Goal: Task Accomplishment & Management: Manage account settings

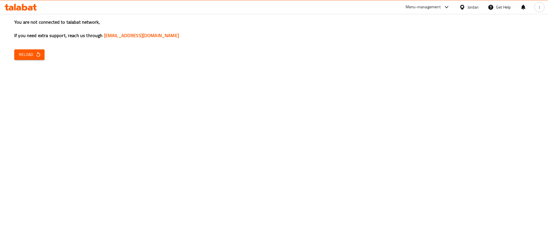
click at [23, 51] on span "Reload" at bounding box center [29, 54] width 21 height 7
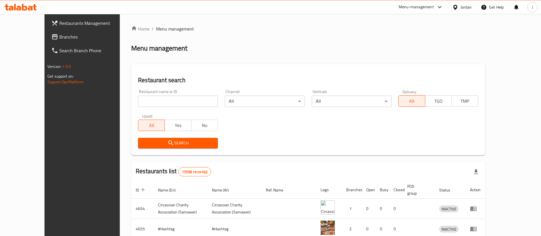
click at [149, 103] on input "search" at bounding box center [178, 101] width 80 height 11
type input "camel"
click button "Search" at bounding box center [178, 143] width 80 height 11
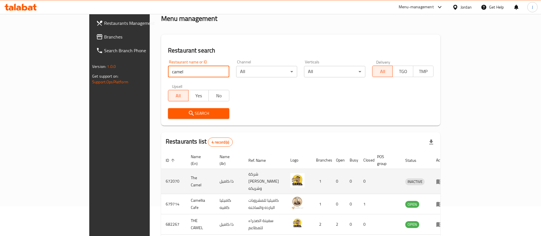
scroll to position [43, 0]
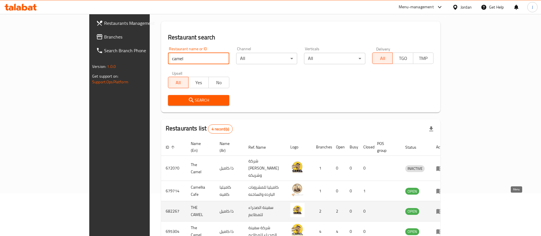
click at [443, 208] on icon "enhanced table" at bounding box center [439, 211] width 7 height 7
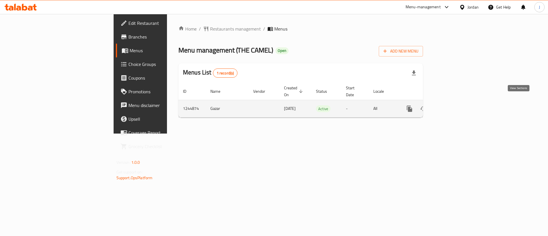
click at [454, 105] on icon "enhanced table" at bounding box center [450, 108] width 7 height 7
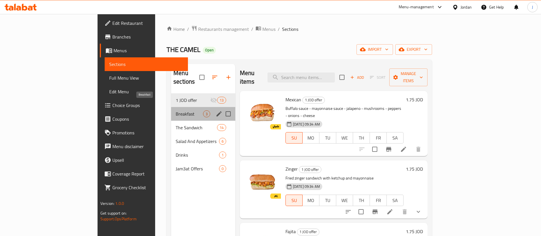
click at [176, 110] on span "Breakfast" at bounding box center [189, 113] width 27 height 7
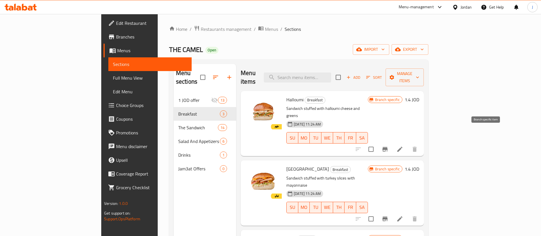
click at [389, 146] on icon "Branch-specific-item" at bounding box center [385, 149] width 7 height 7
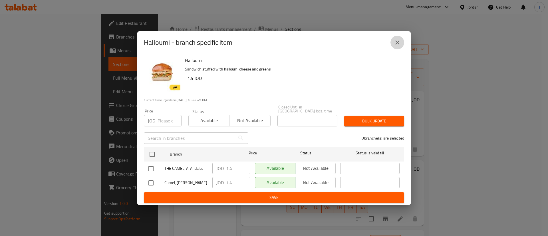
click at [398, 46] on icon "close" at bounding box center [397, 42] width 7 height 7
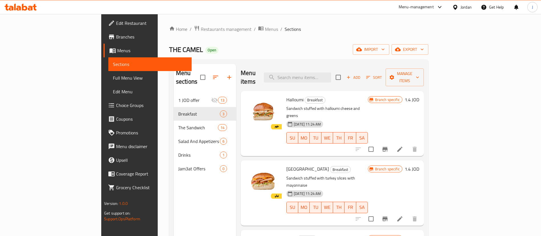
scroll to position [80, 0]
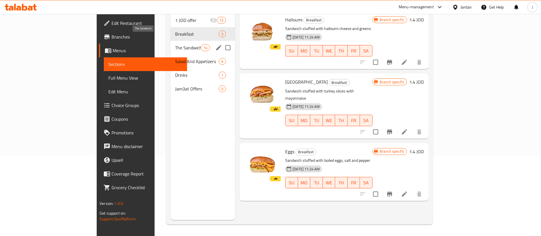
click at [175, 44] on span "The Sandwich" at bounding box center [188, 47] width 26 height 7
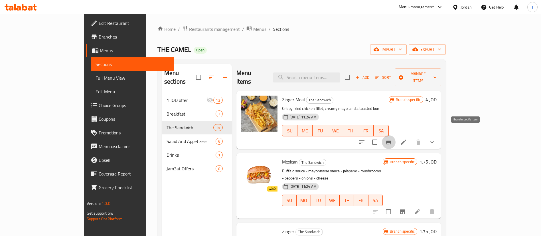
click at [392, 139] on icon "Branch-specific-item" at bounding box center [389, 142] width 7 height 7
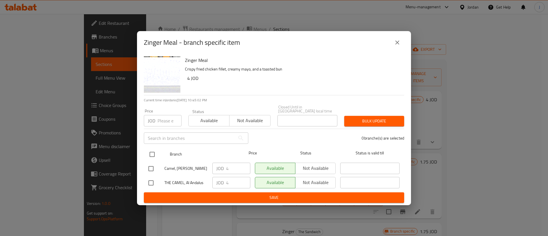
click at [151, 148] on input "checkbox" at bounding box center [152, 154] width 12 height 12
checkbox input "true"
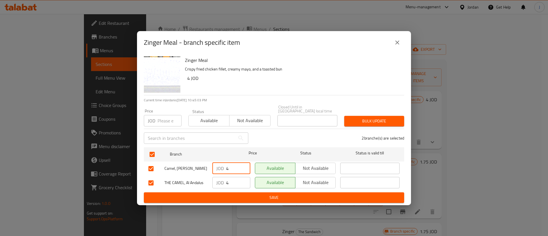
drag, startPoint x: 233, startPoint y: 166, endPoint x: 151, endPoint y: 165, distance: 81.4
click at [173, 167] on div "Camel, [PERSON_NAME] JOD 4 ​ Available Not available ​" at bounding box center [274, 168] width 256 height 17
drag, startPoint x: 233, startPoint y: 181, endPoint x: 174, endPoint y: 181, distance: 58.2
click at [176, 182] on div "THE CAMEL, Al Andalus JOD 4 ​ Available Not available ​" at bounding box center [274, 183] width 256 height 17
type input "3"
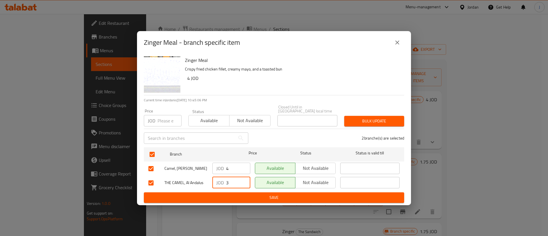
click at [251, 195] on span "Save" at bounding box center [273, 197] width 251 height 7
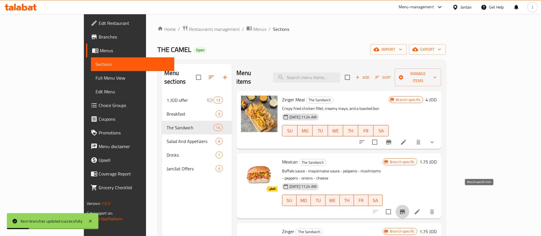
click at [406, 208] on icon "Branch-specific-item" at bounding box center [402, 211] width 7 height 7
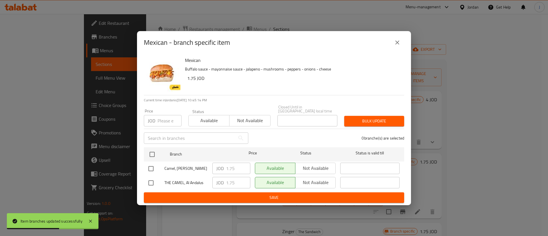
click at [151, 181] on input "checkbox" at bounding box center [151, 183] width 12 height 12
checkbox input "true"
click at [239, 183] on input "1.75" at bounding box center [238, 182] width 24 height 11
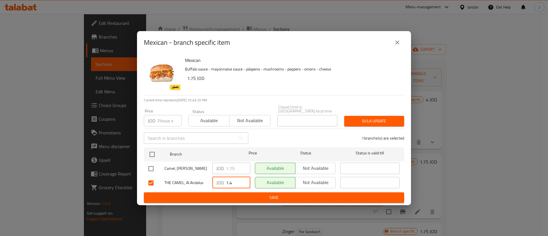
drag, startPoint x: 236, startPoint y: 182, endPoint x: 198, endPoint y: 186, distance: 38.5
click at [198, 186] on div "THE CAMEL, Al Andalus JOD 1.4 ​ Available Not available ​" at bounding box center [274, 183] width 256 height 17
type input "1.4"
click at [261, 194] on span "Save" at bounding box center [273, 197] width 251 height 7
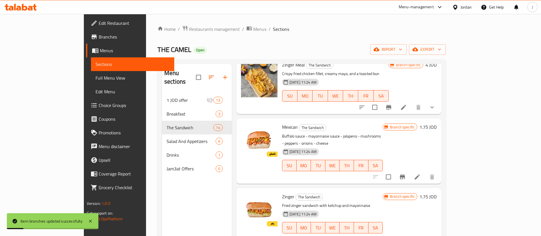
scroll to position [43, 0]
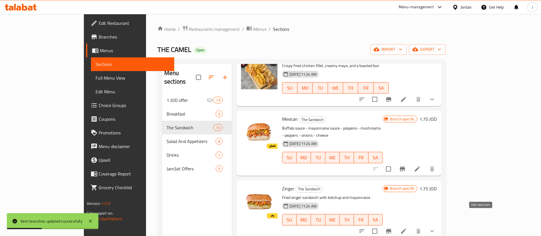
click at [407, 228] on icon at bounding box center [403, 231] width 7 height 7
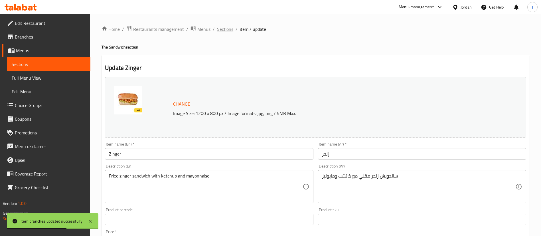
click at [229, 31] on span "Sections" at bounding box center [225, 29] width 16 height 7
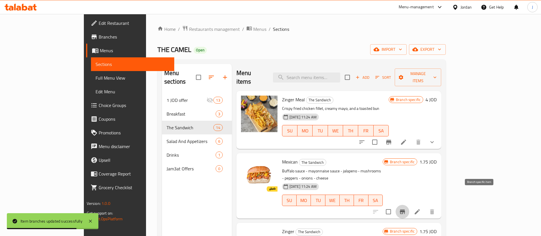
click at [405, 210] on icon "Branch-specific-item" at bounding box center [402, 212] width 5 height 5
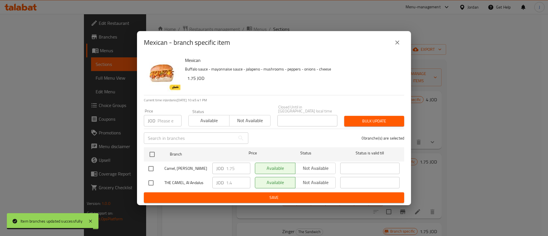
click at [150, 181] on input "checkbox" at bounding box center [151, 183] width 12 height 12
checkbox input "true"
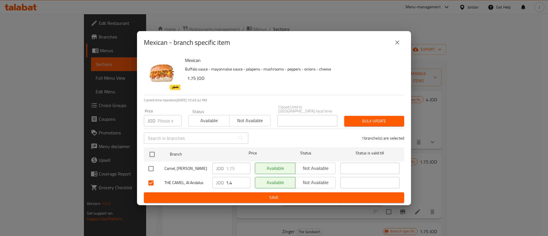
click at [397, 43] on icon "close" at bounding box center [397, 43] width 4 height 4
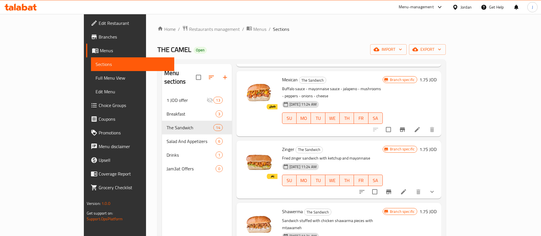
scroll to position [86, 0]
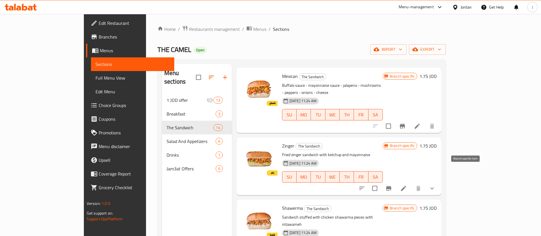
click at [392, 186] on icon "Branch-specific-item" at bounding box center [388, 188] width 5 height 5
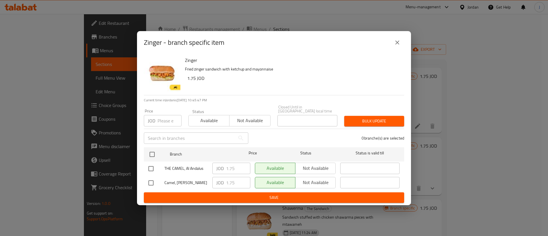
click at [150, 179] on input "checkbox" at bounding box center [151, 183] width 12 height 12
checkbox input "true"
drag, startPoint x: 235, startPoint y: 181, endPoint x: 176, endPoint y: 184, distance: 59.4
click at [177, 184] on div "Camel, [PERSON_NAME] JOD 1.75 ​ Available Not available ​" at bounding box center [274, 183] width 256 height 17
paste input "4"
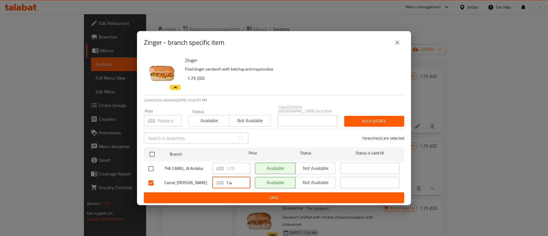
type input "1.4"
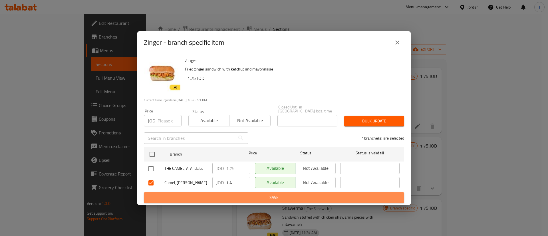
click at [295, 198] on span "Save" at bounding box center [273, 197] width 251 height 7
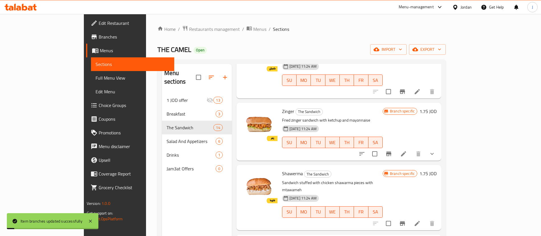
scroll to position [128, 0]
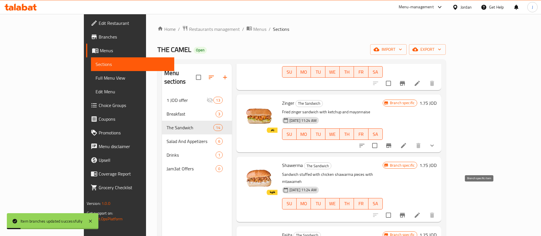
click at [405, 213] on icon "Branch-specific-item" at bounding box center [402, 215] width 5 height 5
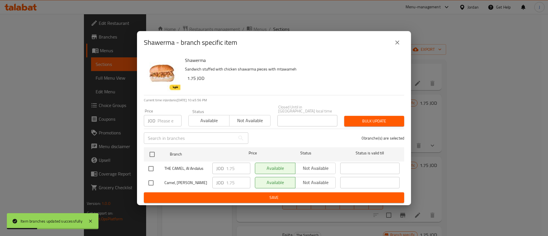
click at [150, 181] on input "checkbox" at bounding box center [151, 183] width 12 height 12
checkbox input "true"
click at [151, 167] on input "checkbox" at bounding box center [151, 169] width 12 height 12
checkbox input "true"
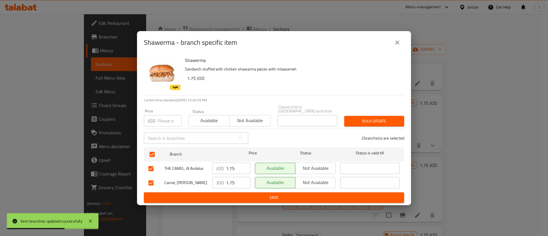
click at [151, 182] on input "checkbox" at bounding box center [151, 183] width 12 height 12
checkbox input "false"
drag, startPoint x: 238, startPoint y: 165, endPoint x: 175, endPoint y: 175, distance: 64.1
click at [176, 175] on ul "Branch Price Status Status is valid till THE CAMEL, Al Andalus JOD 1.75 ​ Avail…" at bounding box center [274, 168] width 260 height 47
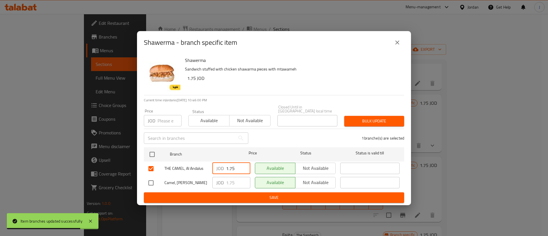
paste input "4"
type input "1.4"
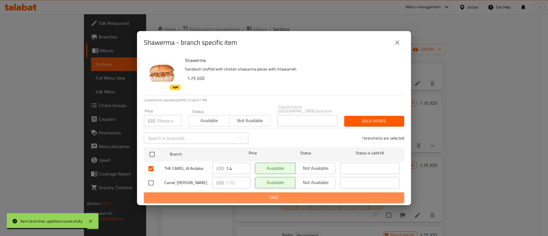
click at [235, 197] on span "Save" at bounding box center [273, 197] width 251 height 7
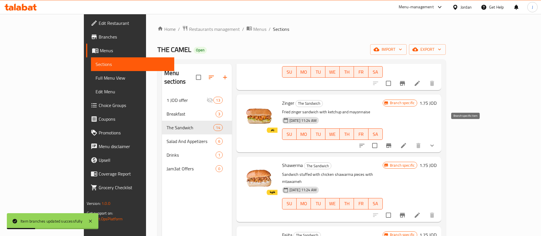
click at [396, 139] on button "Branch-specific-item" at bounding box center [389, 146] width 14 height 14
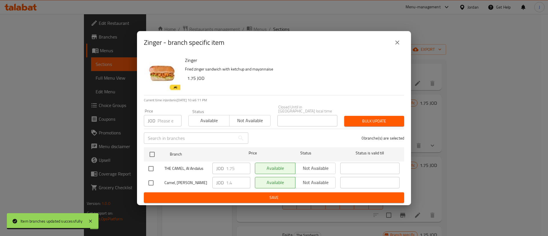
click at [151, 165] on input "checkbox" at bounding box center [151, 169] width 12 height 12
checkbox input "true"
drag, startPoint x: 237, startPoint y: 167, endPoint x: 172, endPoint y: 168, distance: 65.1
click at [175, 168] on div "THE CAMEL, Al Andalus JOD 1.75 ​ Available Not available ​" at bounding box center [274, 168] width 256 height 17
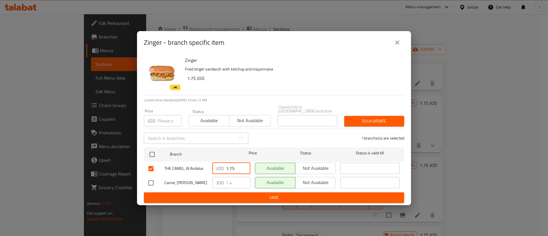
paste input "4"
type input "1.4"
click at [153, 179] on input "checkbox" at bounding box center [151, 183] width 12 height 12
checkbox input "true"
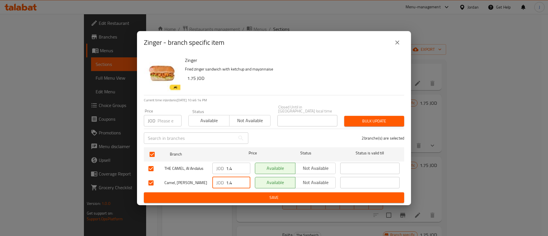
click at [235, 180] on input "1.4" at bounding box center [238, 182] width 24 height 11
type input "1.75"
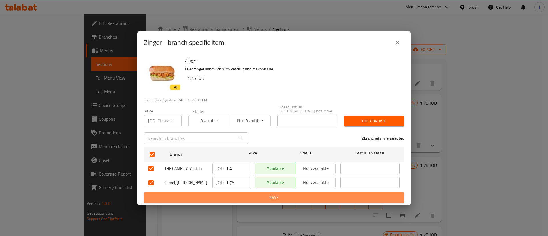
click at [225, 197] on span "Save" at bounding box center [273, 197] width 251 height 7
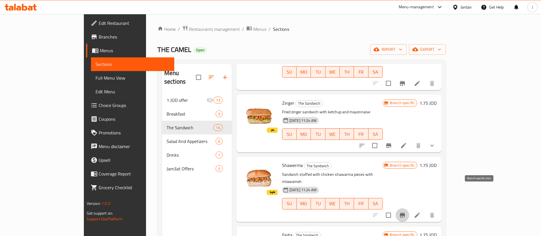
click at [405, 213] on icon "Branch-specific-item" at bounding box center [402, 215] width 5 height 5
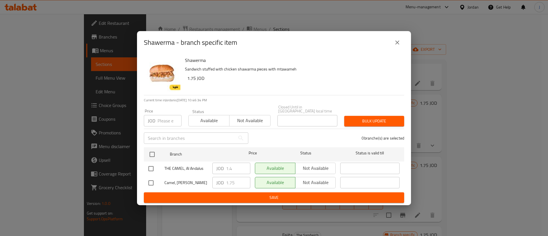
click at [398, 46] on icon "close" at bounding box center [397, 42] width 7 height 7
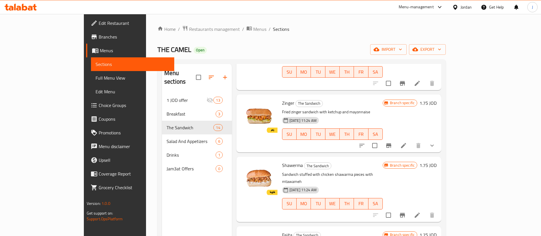
scroll to position [214, 0]
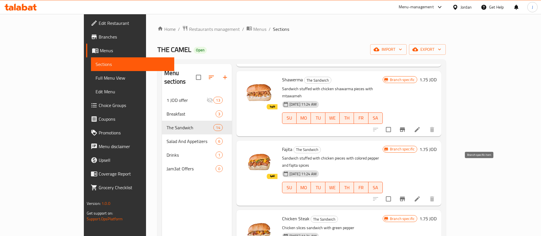
click at [406, 196] on icon "Branch-specific-item" at bounding box center [402, 199] width 7 height 7
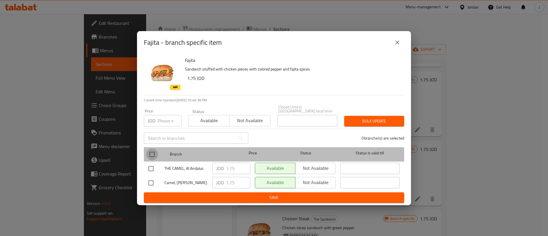
click at [151, 151] on input "checkbox" at bounding box center [152, 154] width 12 height 12
checkbox input "true"
click at [151, 151] on input "checkbox" at bounding box center [152, 154] width 12 height 12
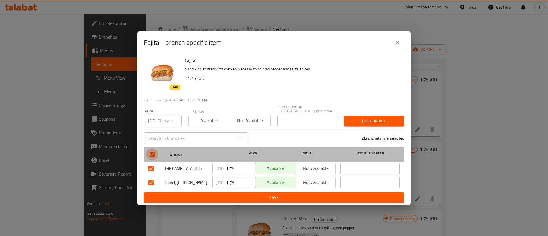
checkbox input "false"
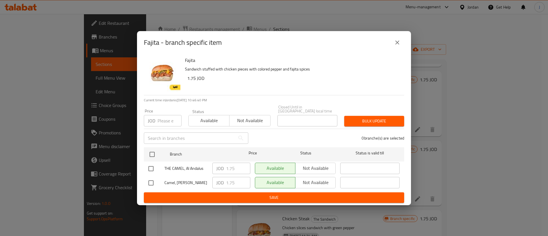
drag, startPoint x: 150, startPoint y: 165, endPoint x: 189, endPoint y: 164, distance: 38.8
click at [151, 164] on input "checkbox" at bounding box center [151, 169] width 12 height 12
checkbox input "true"
drag, startPoint x: 216, startPoint y: 170, endPoint x: 192, endPoint y: 171, distance: 24.6
click at [188, 172] on div "THE CAMEL, Al Andalus JOD 1.75 ​ Available Not available ​" at bounding box center [274, 168] width 256 height 17
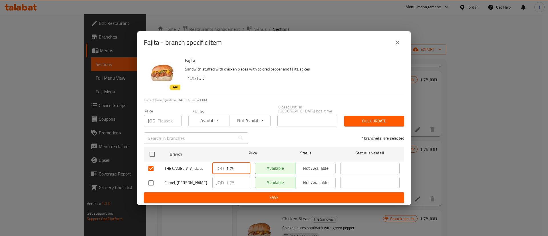
paste input "4"
type input "1.4"
click at [263, 196] on span "Save" at bounding box center [273, 197] width 251 height 7
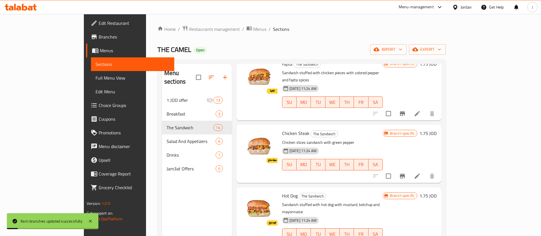
scroll to position [300, 0]
click at [410, 169] on button "Branch-specific-item" at bounding box center [403, 176] width 14 height 14
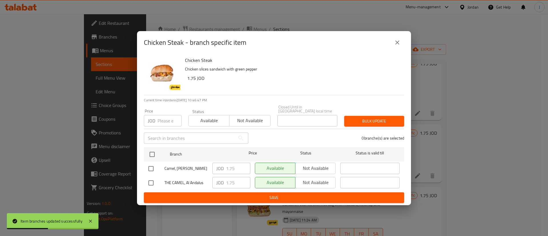
click at [150, 180] on input "checkbox" at bounding box center [151, 183] width 12 height 12
checkbox input "true"
drag, startPoint x: 237, startPoint y: 181, endPoint x: 166, endPoint y: 182, distance: 70.8
click at [166, 182] on div "THE CAMEL, Al Andalus JOD 1.75 ​ Available Not available ​" at bounding box center [274, 183] width 256 height 17
paste input "4"
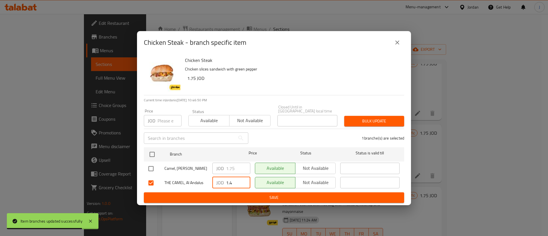
type input "1.4"
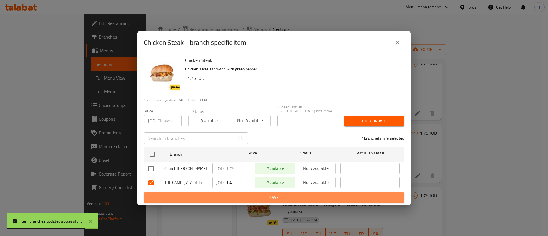
click at [240, 199] on button "Save" at bounding box center [274, 197] width 260 height 11
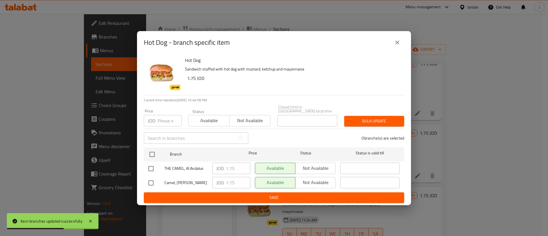
click at [154, 168] on input "checkbox" at bounding box center [151, 169] width 12 height 12
checkbox input "true"
drag, startPoint x: 239, startPoint y: 168, endPoint x: 168, endPoint y: 170, distance: 72.0
click at [169, 170] on div "THE CAMEL, Al Andalus JOD 1.75 ​ Available Not available ​" at bounding box center [274, 168] width 256 height 17
paste input "4"
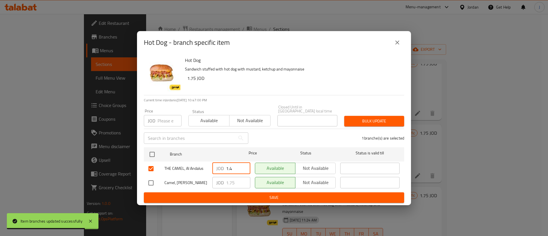
type input "1.4"
click at [265, 195] on span "Save" at bounding box center [273, 197] width 251 height 7
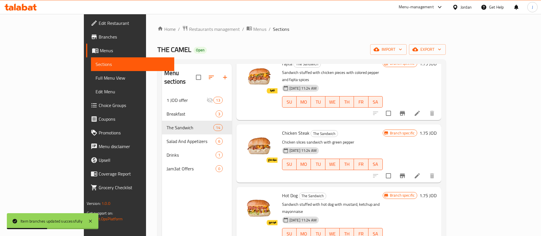
scroll to position [385, 0]
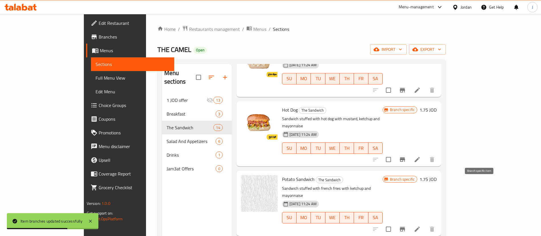
click at [405, 227] on icon "Branch-specific-item" at bounding box center [402, 229] width 5 height 5
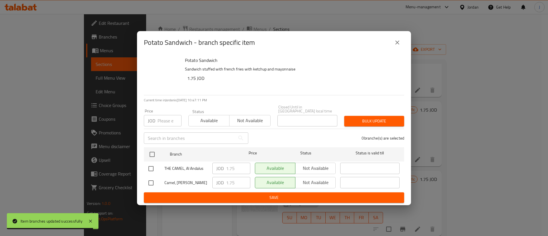
click at [151, 168] on input "checkbox" at bounding box center [151, 169] width 12 height 12
checkbox input "true"
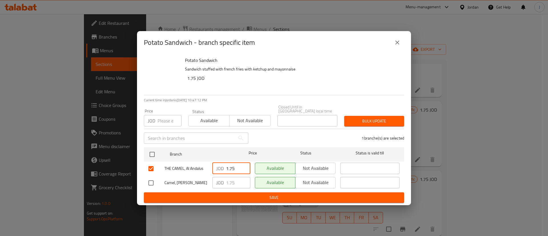
drag, startPoint x: 235, startPoint y: 166, endPoint x: 148, endPoint y: 161, distance: 87.5
click at [166, 167] on div "THE CAMEL, Al Andalus JOD 1.75 ​ Available Not available ​" at bounding box center [274, 168] width 256 height 17
paste input "4"
type input "1.4"
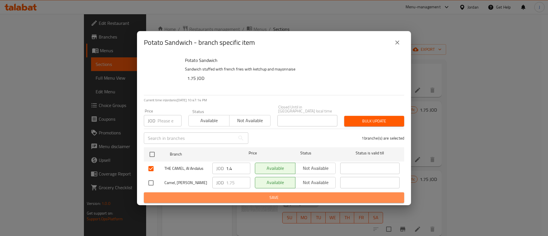
click at [238, 196] on span "Save" at bounding box center [273, 197] width 251 height 7
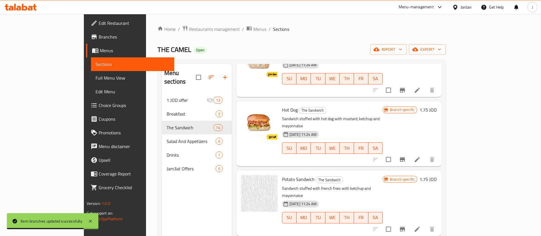
scroll to position [428, 0]
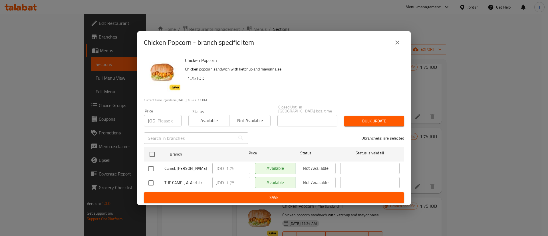
click at [148, 178] on input "checkbox" at bounding box center [151, 183] width 12 height 12
checkbox input "true"
drag, startPoint x: 224, startPoint y: 184, endPoint x: 171, endPoint y: 181, distance: 53.5
click at [171, 181] on div "THE CAMEL, Al Andalus JOD 1.75 ​ Available Not available ​" at bounding box center [274, 183] width 256 height 17
paste input "4"
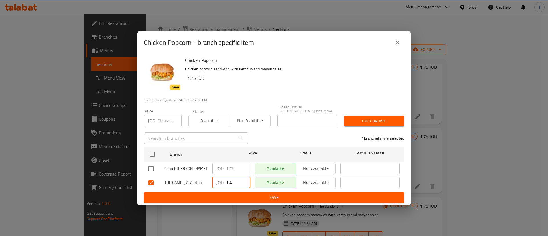
type input "1.4"
click at [211, 198] on span "Save" at bounding box center [273, 197] width 251 height 7
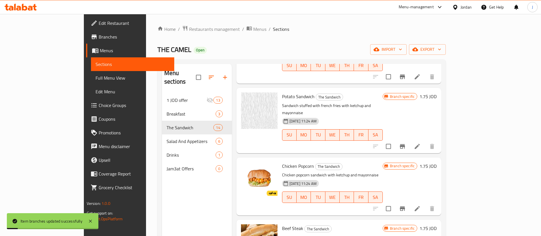
scroll to position [514, 0]
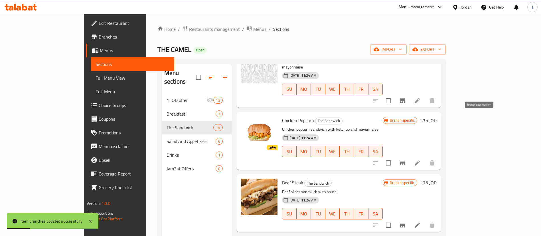
click at [406, 160] on icon "Branch-specific-item" at bounding box center [402, 163] width 7 height 7
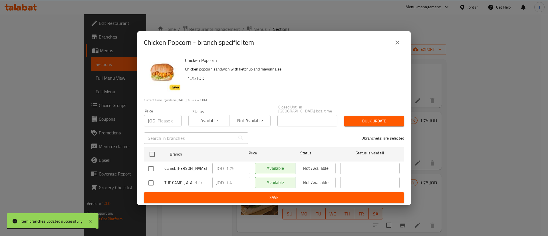
click at [396, 45] on icon "close" at bounding box center [397, 43] width 4 height 4
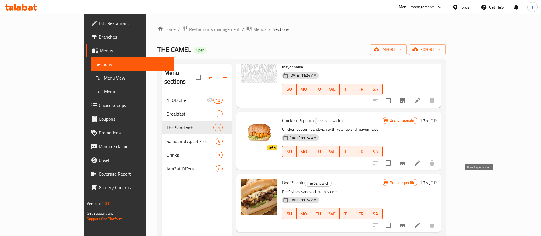
click at [405, 223] on icon "Branch-specific-item" at bounding box center [402, 225] width 5 height 5
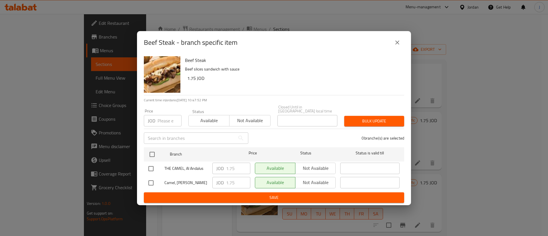
click at [153, 163] on input "checkbox" at bounding box center [151, 169] width 12 height 12
checkbox input "true"
drag, startPoint x: 238, startPoint y: 165, endPoint x: 182, endPoint y: 167, distance: 56.3
click at [186, 168] on div "THE CAMEL, Al Andalus JOD 1.75 ​ Available Not available ​" at bounding box center [274, 168] width 256 height 17
paste input "4"
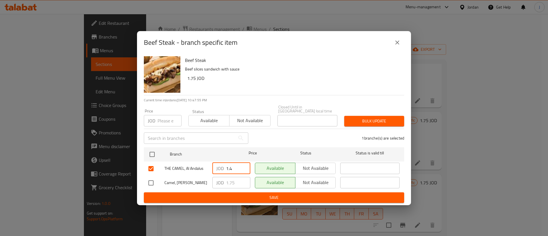
type input "1.4"
click at [246, 194] on span "Save" at bounding box center [273, 197] width 251 height 7
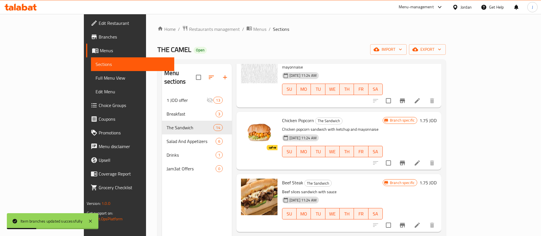
scroll to position [557, 0]
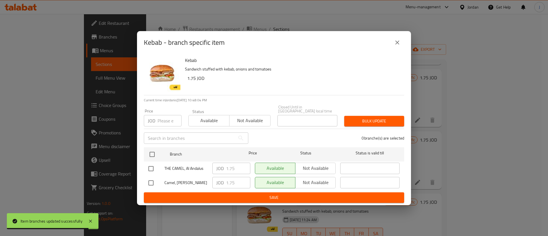
click at [149, 167] on input "checkbox" at bounding box center [151, 169] width 12 height 12
checkbox input "true"
drag, startPoint x: 235, startPoint y: 168, endPoint x: 199, endPoint y: 168, distance: 36.5
click at [201, 169] on div "THE CAMEL, Al Andalus JOD 1.75 ​ Available Not available ​" at bounding box center [274, 168] width 256 height 17
paste input "4"
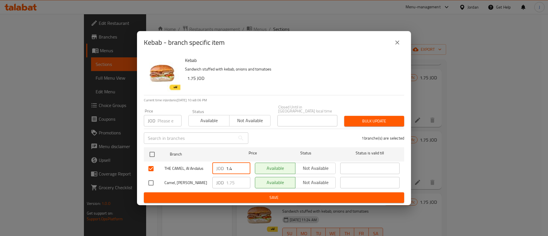
type input "1.4"
click at [256, 196] on span "Save" at bounding box center [273, 197] width 251 height 7
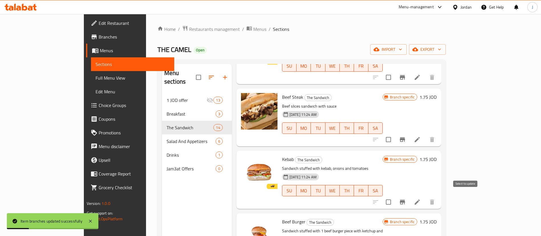
scroll to position [642, 0]
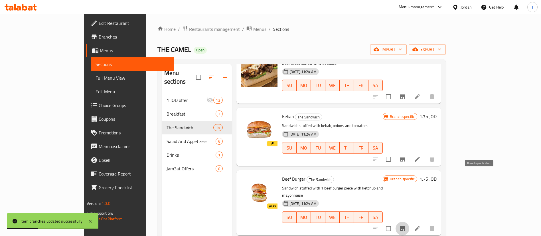
click at [406, 225] on icon "Branch-specific-item" at bounding box center [402, 228] width 7 height 7
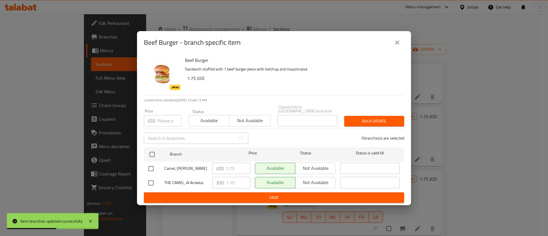
click at [149, 182] on input "checkbox" at bounding box center [151, 183] width 12 height 12
checkbox input "true"
drag, startPoint x: 237, startPoint y: 181, endPoint x: 181, endPoint y: 180, distance: 56.5
click at [186, 182] on div "THE CAMEL, Al Andalus JOD 1.75 ​ Available Not available ​" at bounding box center [274, 183] width 256 height 17
paste input "4"
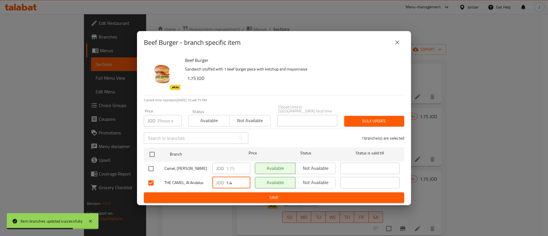
type input "1.4"
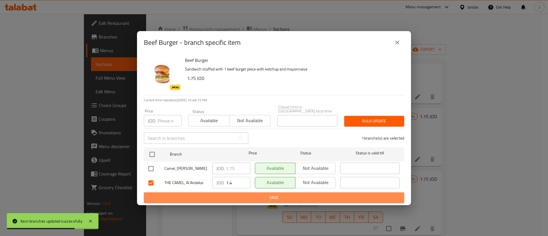
click at [251, 194] on span "Save" at bounding box center [273, 197] width 251 height 7
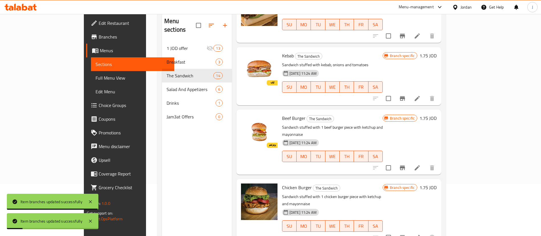
scroll to position [80, 0]
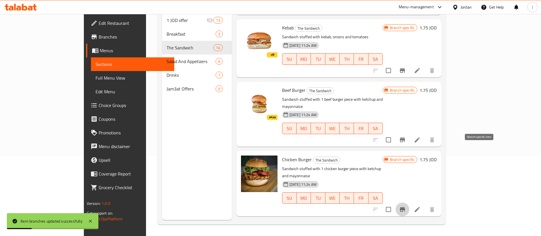
click at [406, 206] on icon "Branch-specific-item" at bounding box center [402, 209] width 7 height 7
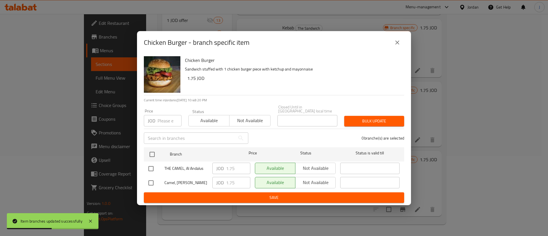
click at [151, 165] on input "checkbox" at bounding box center [151, 169] width 12 height 12
checkbox input "true"
drag, startPoint x: 239, startPoint y: 166, endPoint x: 174, endPoint y: 165, distance: 65.1
click at [180, 167] on div "THE CAMEL, Al Andalus JOD 1.75 ​ Available Not available ​" at bounding box center [274, 168] width 256 height 17
paste input "4"
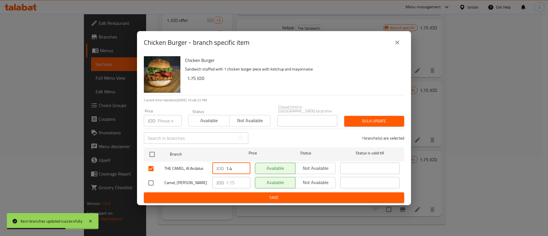
type input "1.4"
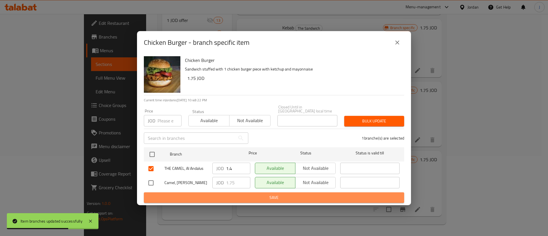
click at [231, 197] on span "Save" at bounding box center [273, 197] width 251 height 7
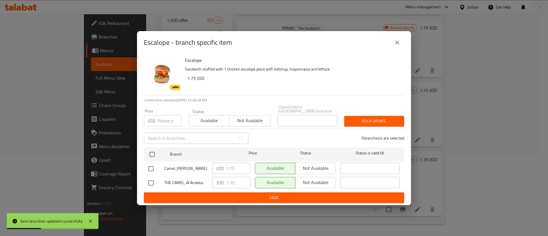
click at [150, 182] on input "checkbox" at bounding box center [151, 183] width 12 height 12
checkbox input "true"
drag, startPoint x: 236, startPoint y: 182, endPoint x: 198, endPoint y: 182, distance: 38.2
click at [200, 182] on div "THE CAMEL, Al Andalus JOD 1.75 ​ Available Not available ​" at bounding box center [274, 183] width 256 height 17
paste input "4"
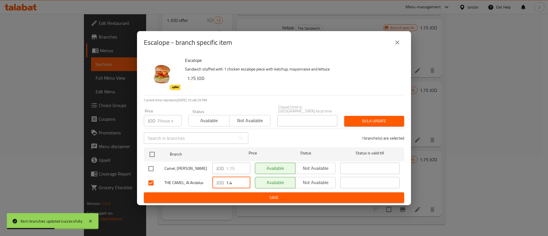
type input "1.4"
click at [257, 196] on span "Save" at bounding box center [273, 197] width 251 height 7
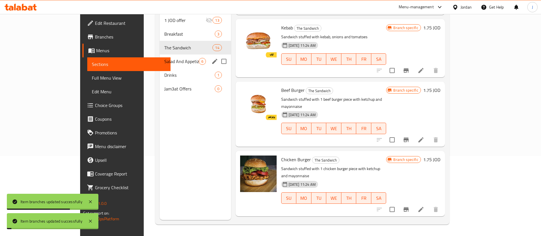
click at [164, 58] on span "Salad And Appetizers" at bounding box center [181, 61] width 35 height 7
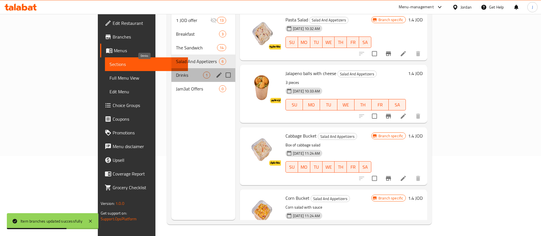
click at [176, 72] on span "Drinks" at bounding box center [189, 75] width 27 height 7
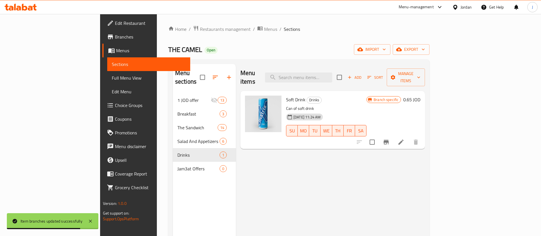
click at [421, 96] on h6 "0.65 JOD" at bounding box center [412, 100] width 17 height 8
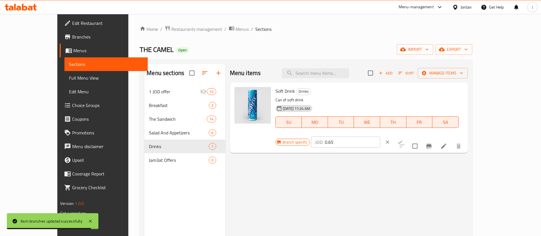
click at [380, 136] on input "0.65" at bounding box center [352, 141] width 55 height 11
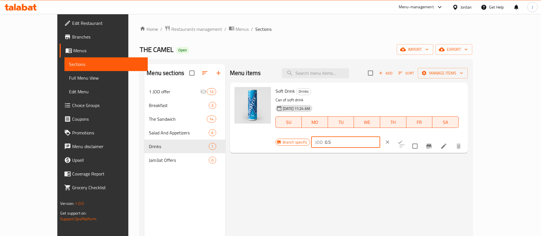
type input "0.5"
click at [407, 136] on button "ok" at bounding box center [400, 142] width 13 height 13
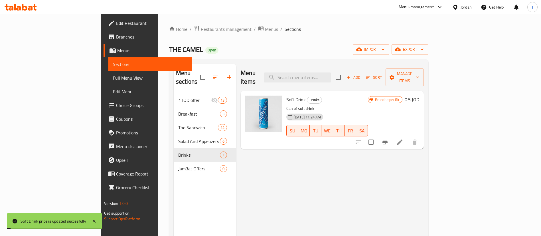
click at [389, 139] on icon "Branch-specific-item" at bounding box center [385, 142] width 7 height 7
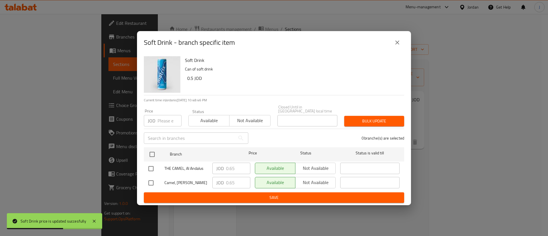
click at [150, 163] on input "checkbox" at bounding box center [151, 169] width 12 height 12
checkbox input "true"
click at [232, 167] on input "0.65" at bounding box center [238, 168] width 24 height 11
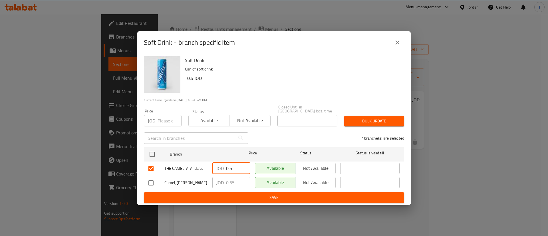
type input "0.5"
click at [150, 182] on input "checkbox" at bounding box center [151, 183] width 12 height 12
checkbox input "true"
click at [231, 178] on input "0.65" at bounding box center [238, 182] width 24 height 11
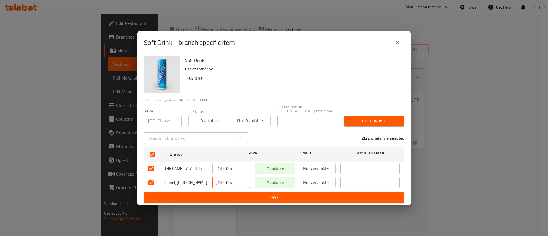
type input "0.5"
click at [235, 194] on span "Save" at bounding box center [273, 197] width 251 height 7
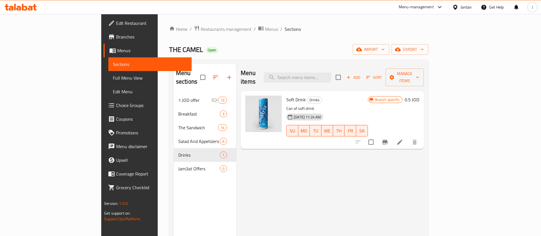
click at [4, 5] on div at bounding box center [20, 6] width 41 height 11
click at [8, 5] on icon at bounding box center [21, 7] width 32 height 7
